Goal: Task Accomplishment & Management: Complete application form

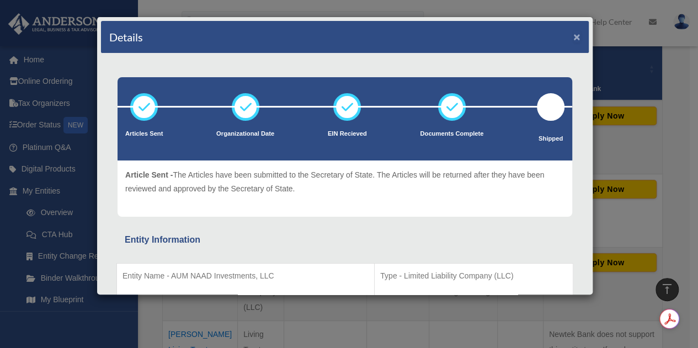
click at [574, 34] on button "×" at bounding box center [577, 37] width 7 height 12
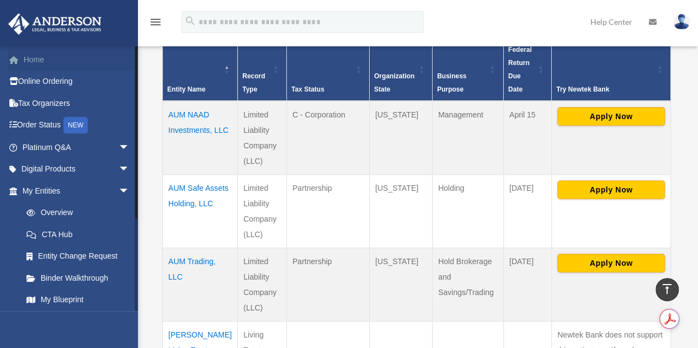
click at [35, 61] on link "Home" at bounding box center [77, 60] width 139 height 22
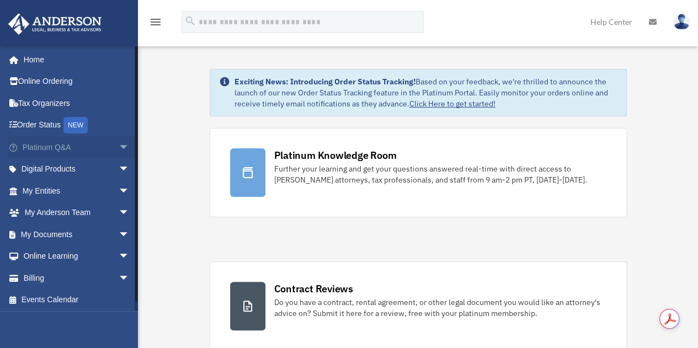
click at [119, 149] on span "arrow_drop_down" at bounding box center [130, 147] width 22 height 23
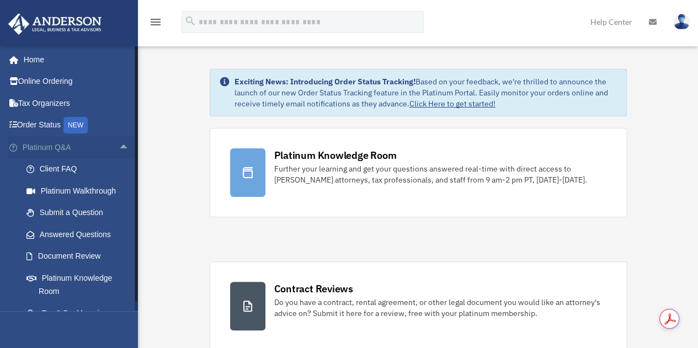
click at [51, 146] on link "Platinum Q&A arrow_drop_up" at bounding box center [77, 147] width 139 height 22
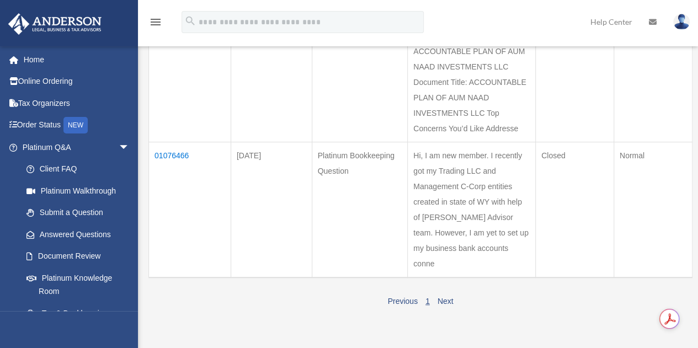
scroll to position [197, 0]
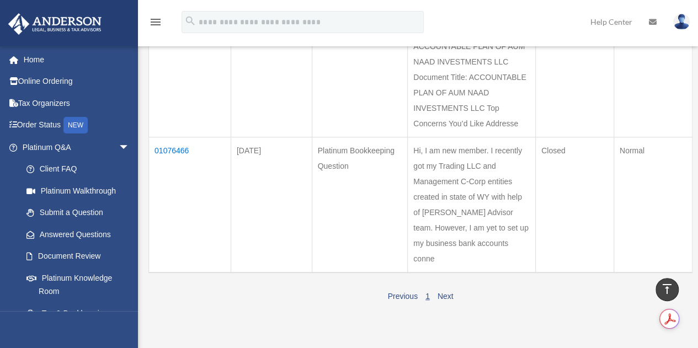
click at [162, 178] on td "01076466" at bounding box center [190, 205] width 82 height 136
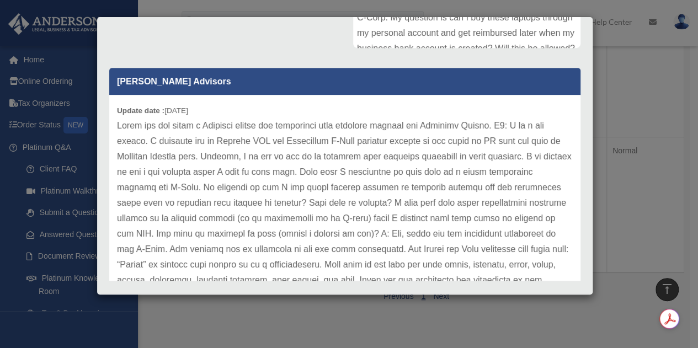
scroll to position [312, 0]
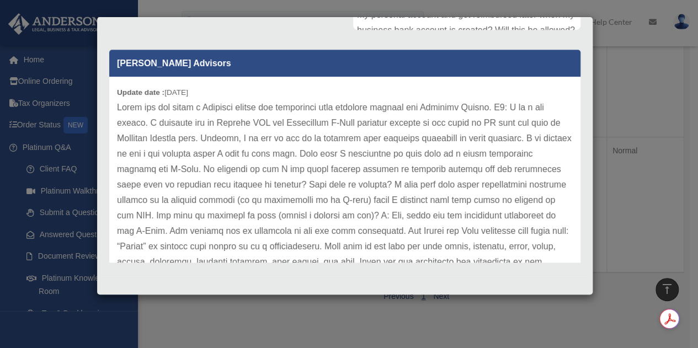
click at [572, 167] on div "[PERSON_NAME] Advisors Update date : [DATE]" at bounding box center [345, 152] width 488 height 221
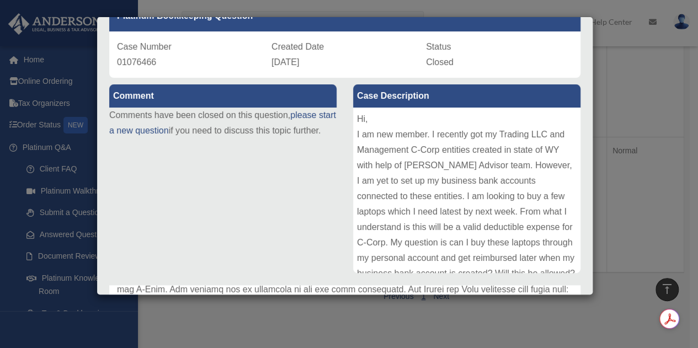
scroll to position [0, 0]
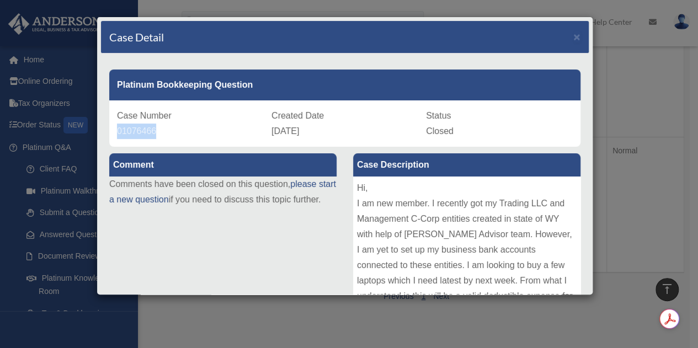
drag, startPoint x: 155, startPoint y: 130, endPoint x: 113, endPoint y: 125, distance: 42.3
click at [113, 125] on div "Case Number 01076466 Created Date [DATE] Status Closed" at bounding box center [344, 123] width 471 height 46
copy span "01076466"
click at [574, 35] on span "×" at bounding box center [577, 36] width 7 height 13
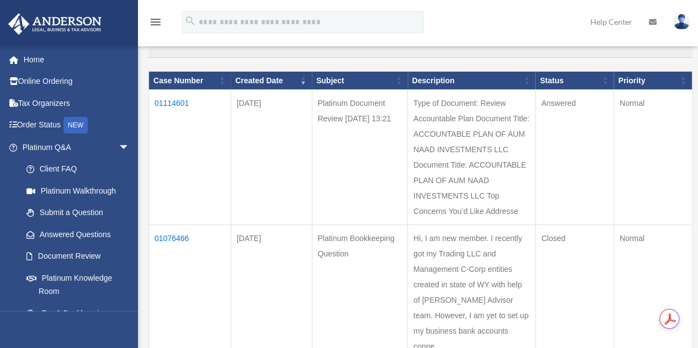
scroll to position [102, 0]
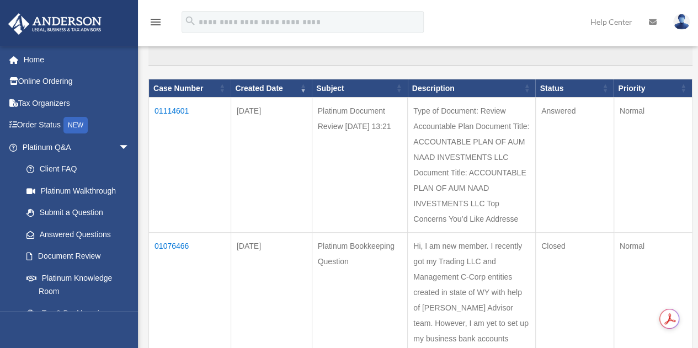
click at [174, 110] on td "01114601" at bounding box center [190, 165] width 82 height 135
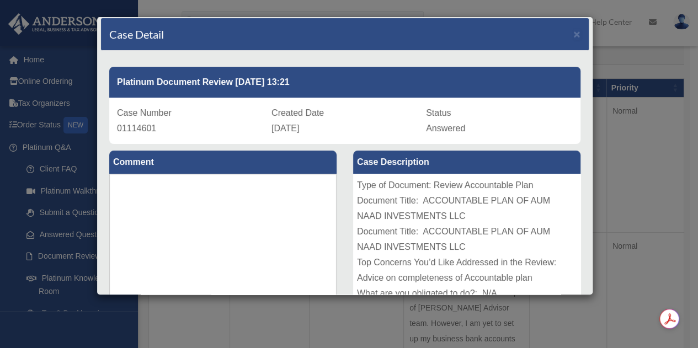
scroll to position [0, 0]
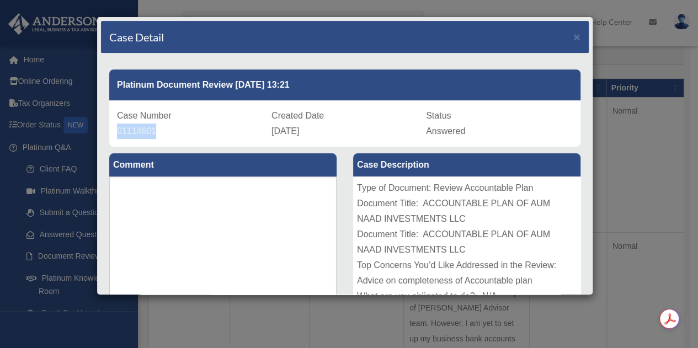
drag, startPoint x: 152, startPoint y: 131, endPoint x: 112, endPoint y: 123, distance: 41.6
click at [112, 123] on div "Case Number 01114601 Created Date September 17, 2025 Status Answered" at bounding box center [344, 123] width 471 height 46
copy span "01114601"
click at [574, 33] on span "×" at bounding box center [577, 36] width 7 height 13
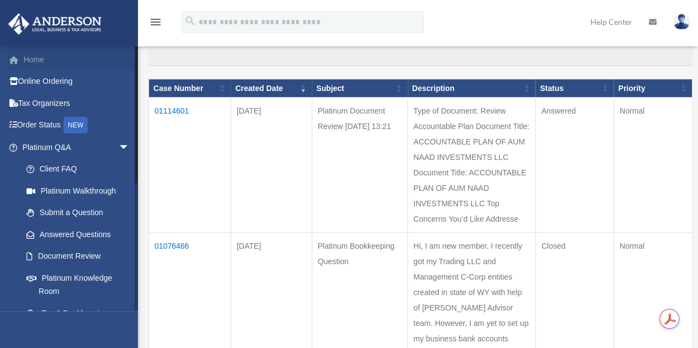
click at [36, 60] on link "Home" at bounding box center [77, 60] width 139 height 22
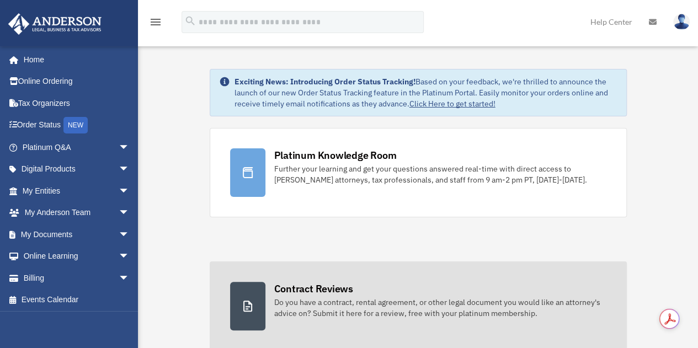
click at [296, 284] on div "Contract Reviews" at bounding box center [313, 289] width 79 height 14
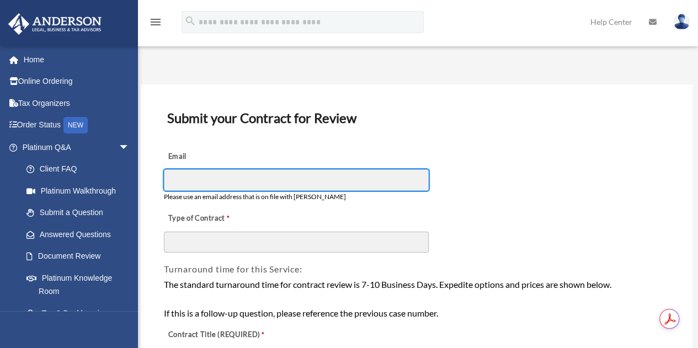
click at [193, 183] on input "Email" at bounding box center [296, 179] width 265 height 21
type input "**********"
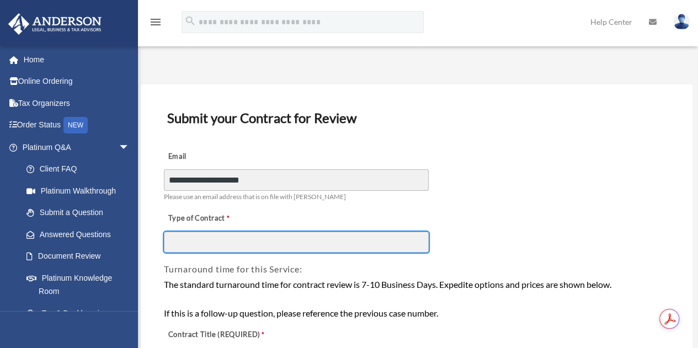
click at [187, 247] on input "Type of Contract" at bounding box center [296, 242] width 265 height 21
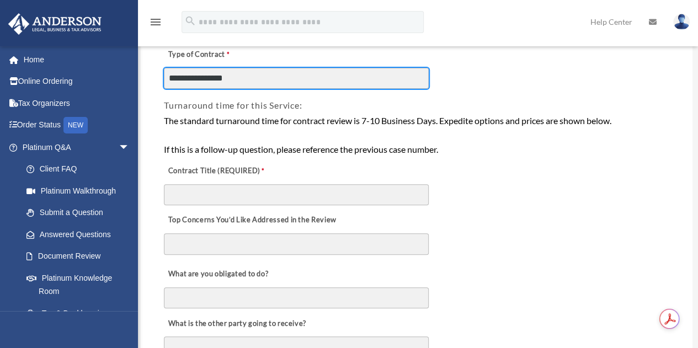
scroll to position [178, 0]
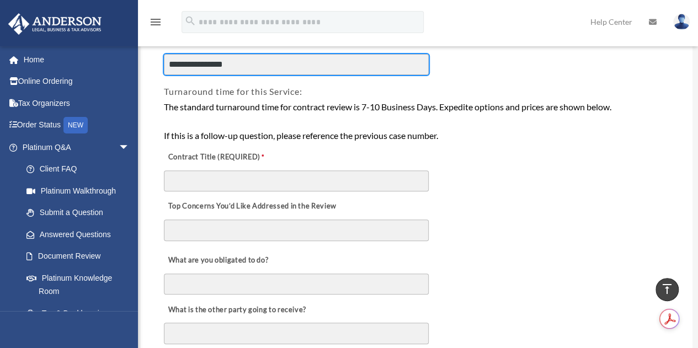
type input "**********"
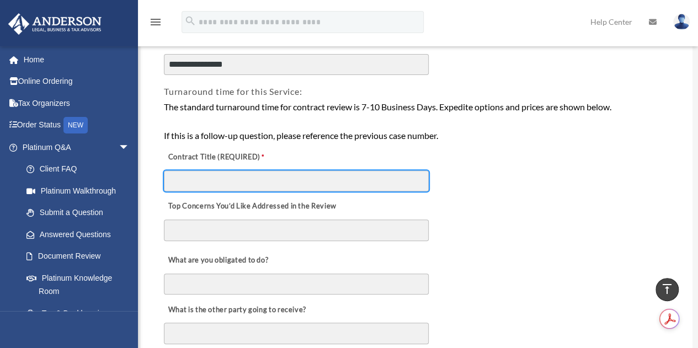
click at [224, 179] on input "Contract Title (REQUIRED)" at bounding box center [296, 181] width 265 height 21
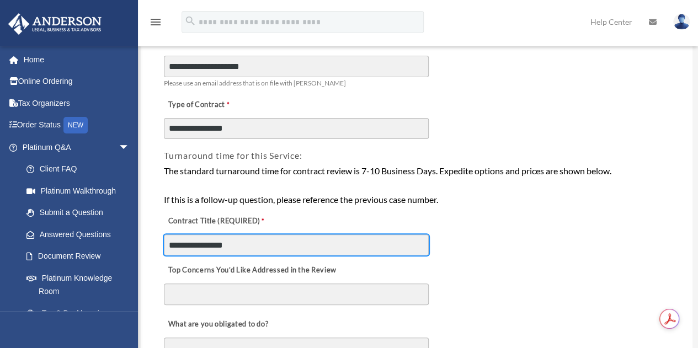
scroll to position [117, 0]
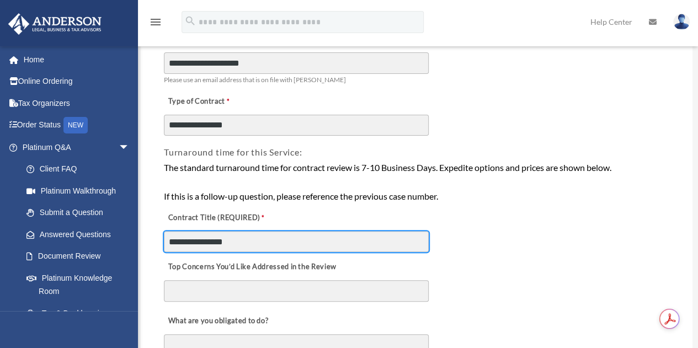
type input "**********"
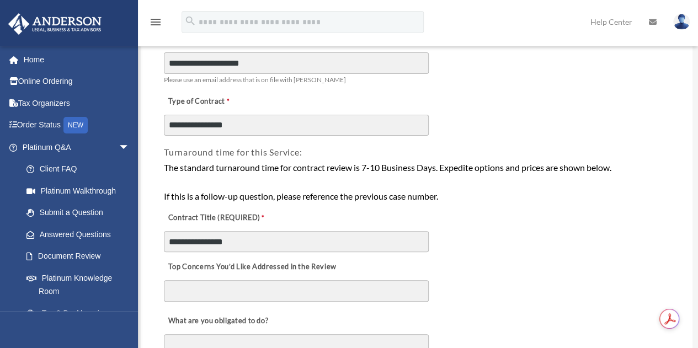
click at [189, 293] on textarea "Top Concerns You’d Like Addressed in the Review" at bounding box center [296, 291] width 265 height 22
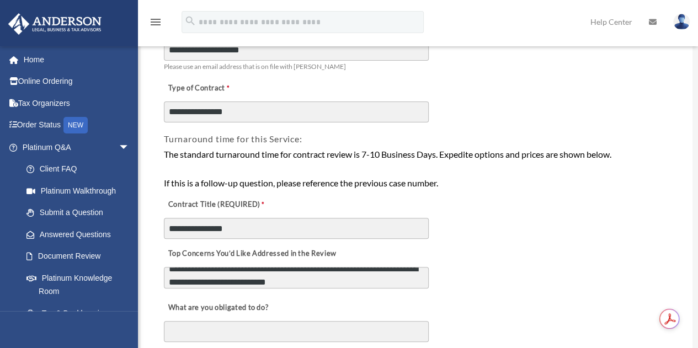
scroll to position [8, 0]
paste textarea "********"
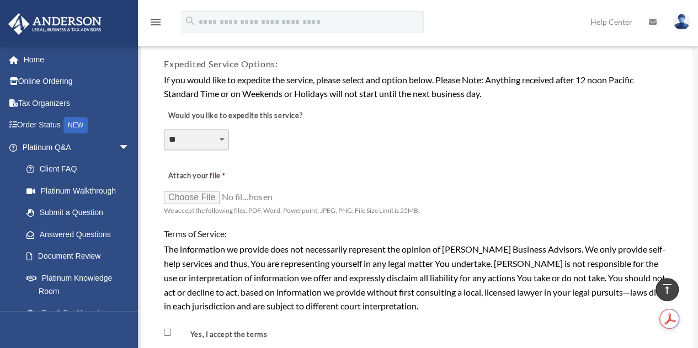
scroll to position [784, 0]
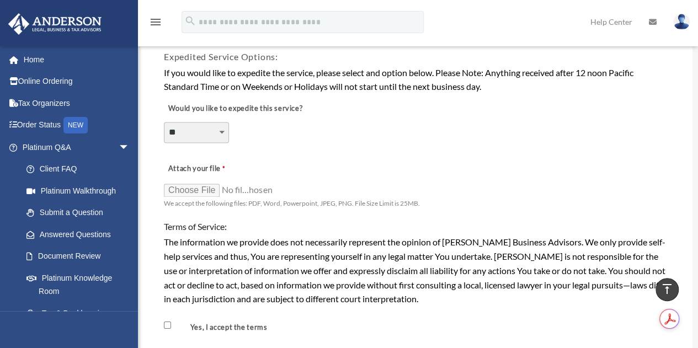
type textarea "**********"
click at [186, 194] on input "Attach your file" at bounding box center [219, 189] width 110 height 15
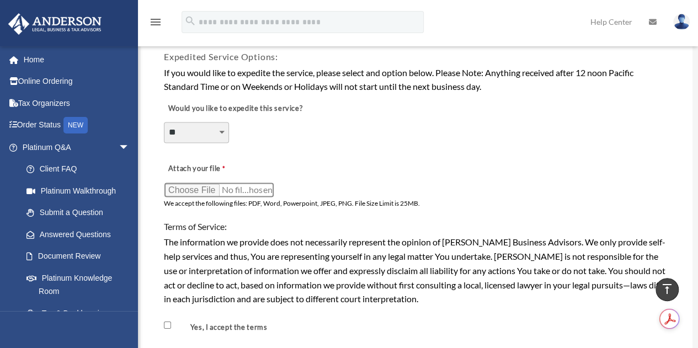
type input "**********"
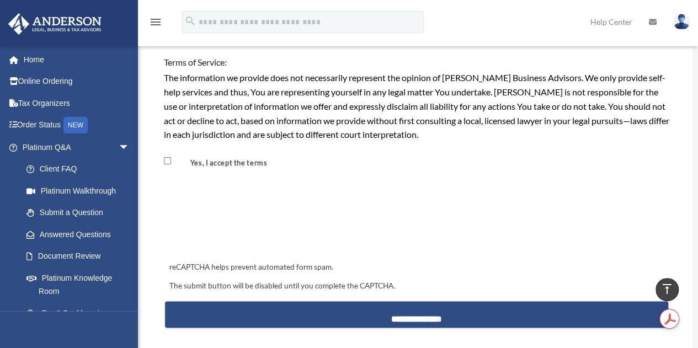
scroll to position [953, 0]
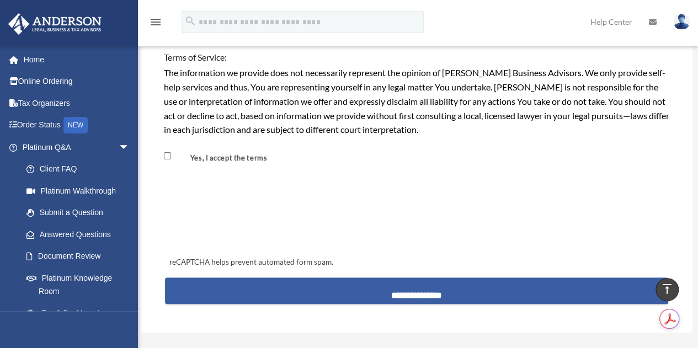
click at [404, 290] on input "**********" at bounding box center [417, 291] width 504 height 27
